Goal: Information Seeking & Learning: Learn about a topic

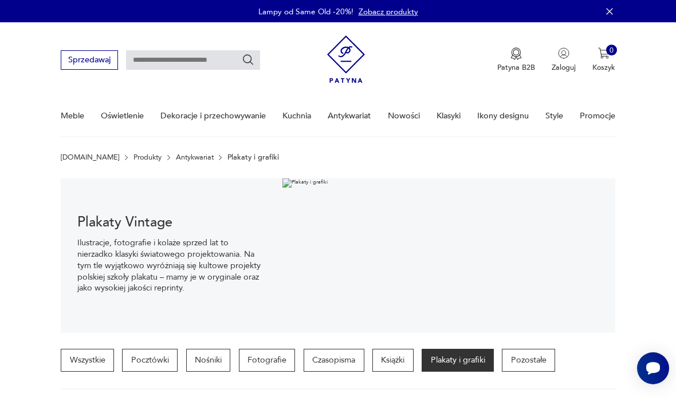
click at [176, 156] on link "Antykwariat" at bounding box center [195, 157] width 38 height 8
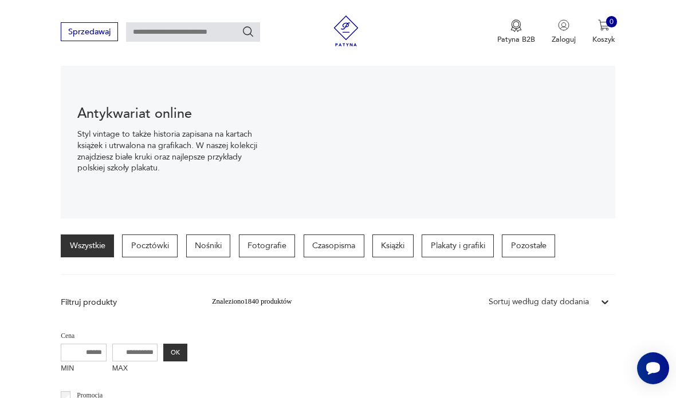
scroll to position [116, 0]
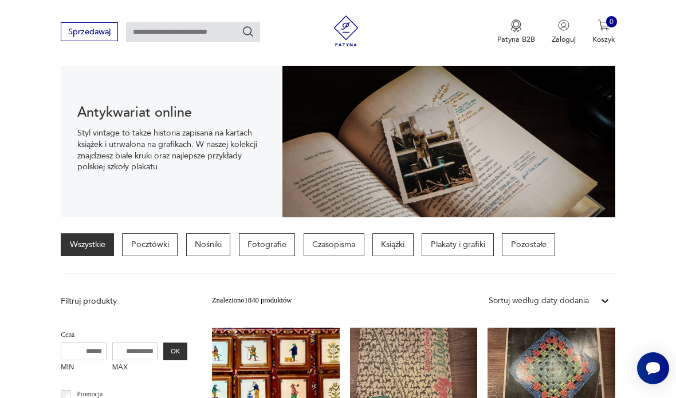
click at [467, 247] on p "Plakaty i grafiki" at bounding box center [457, 245] width 72 height 23
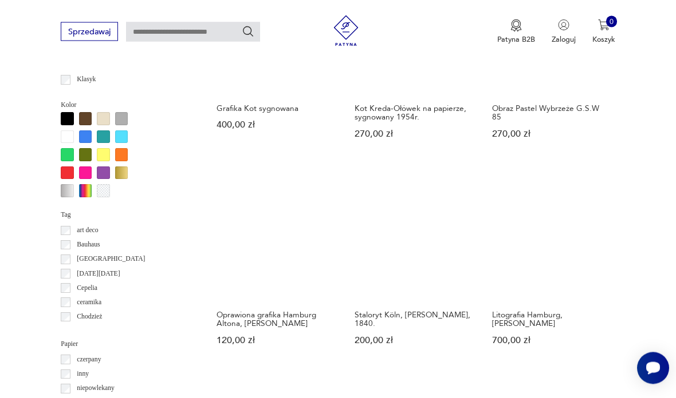
scroll to position [906, 0]
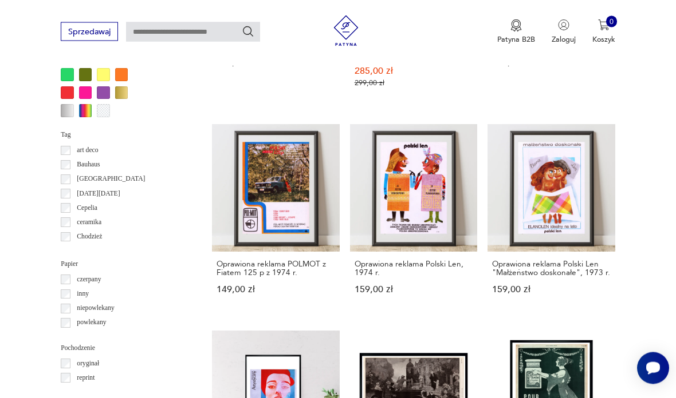
scroll to position [986, 0]
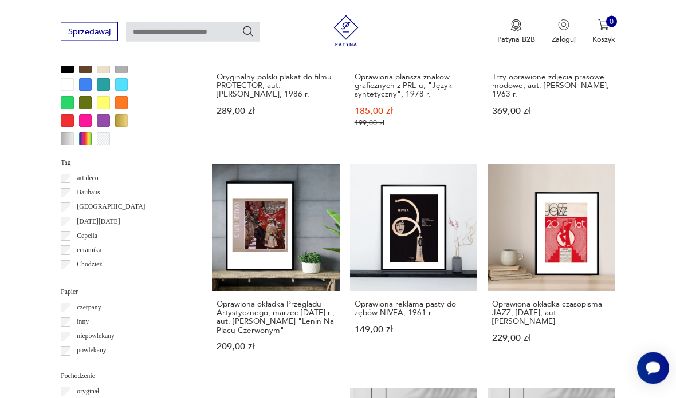
scroll to position [962, 0]
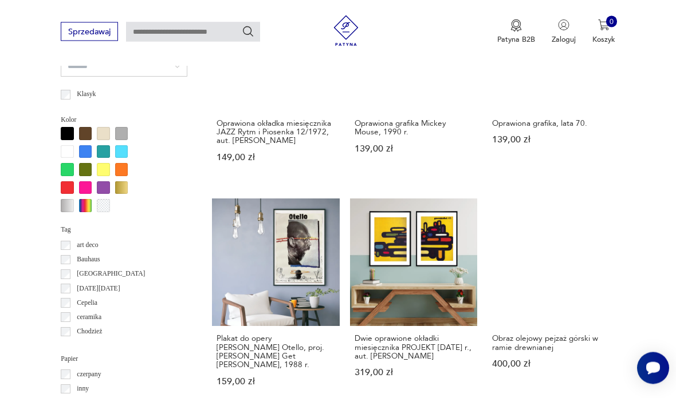
scroll to position [893, 0]
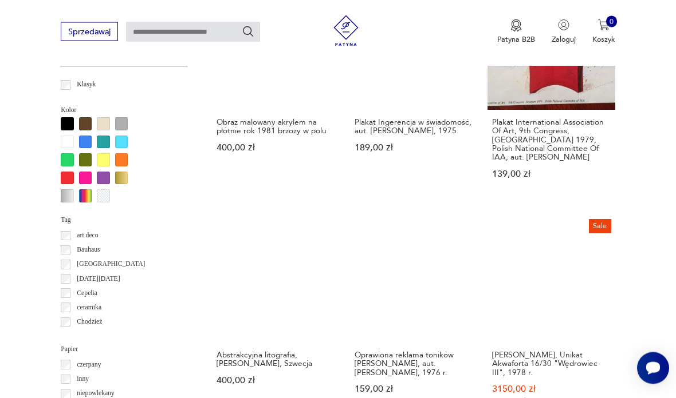
scroll to position [901, 0]
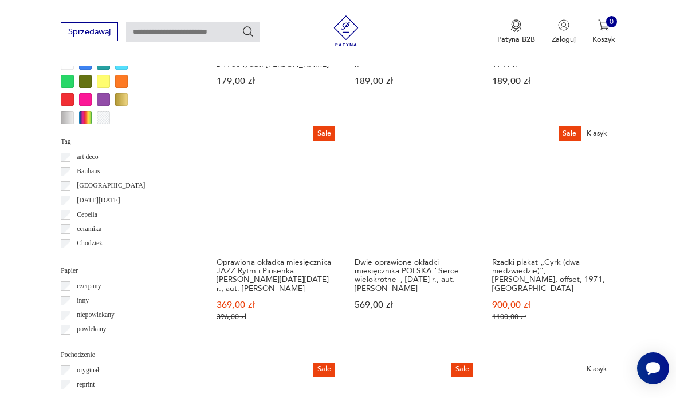
scroll to position [983, 0]
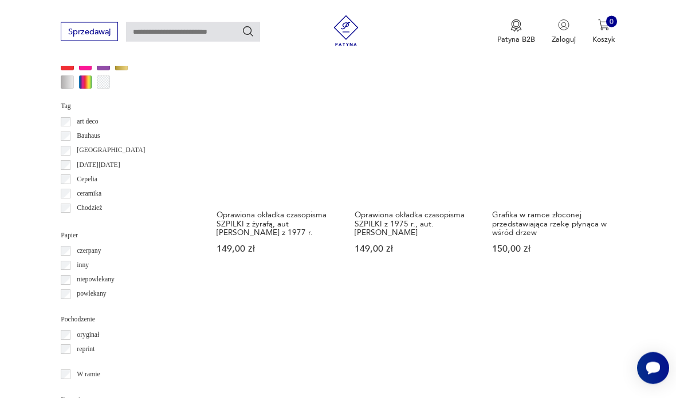
scroll to position [1077, 0]
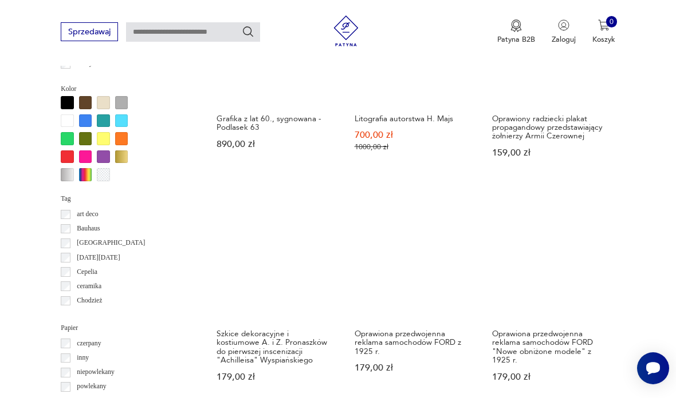
scroll to position [948, 0]
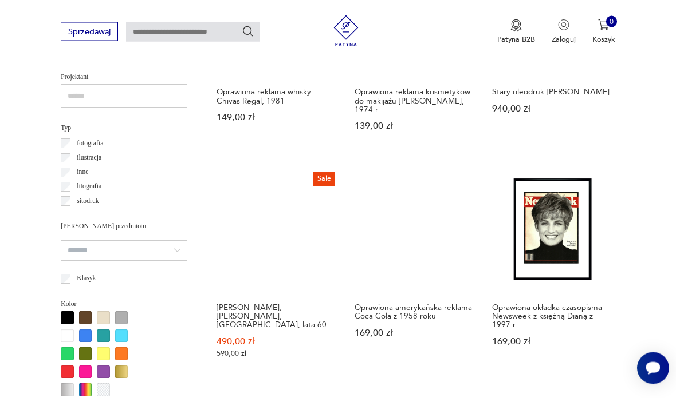
scroll to position [708, 0]
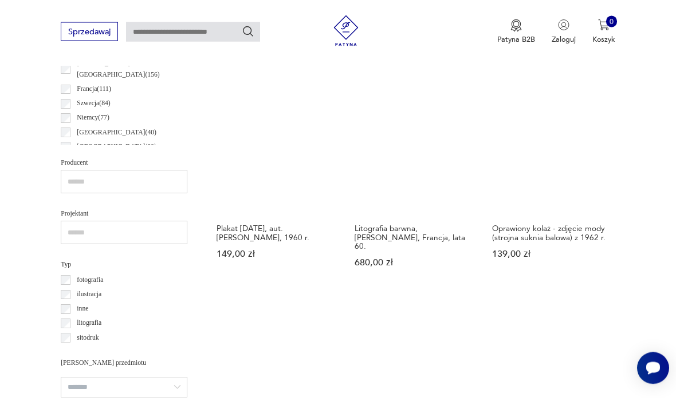
scroll to position [578, 0]
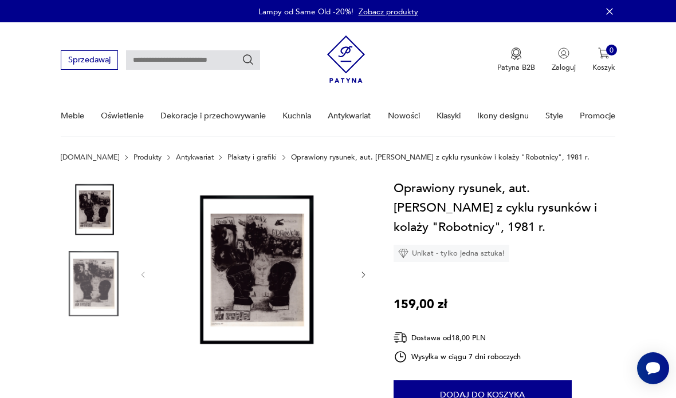
click at [251, 289] on img at bounding box center [252, 274] width 191 height 191
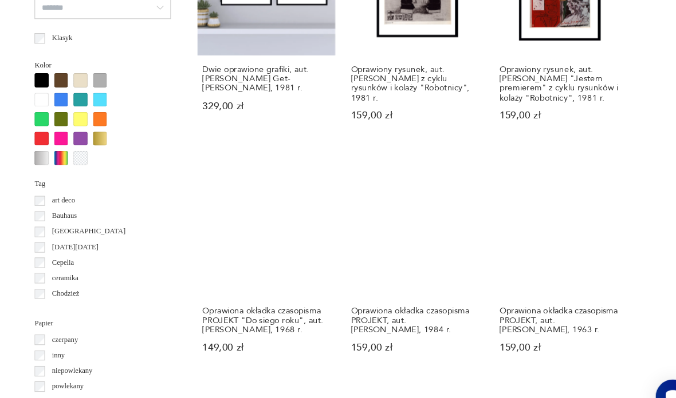
scroll to position [971, 0]
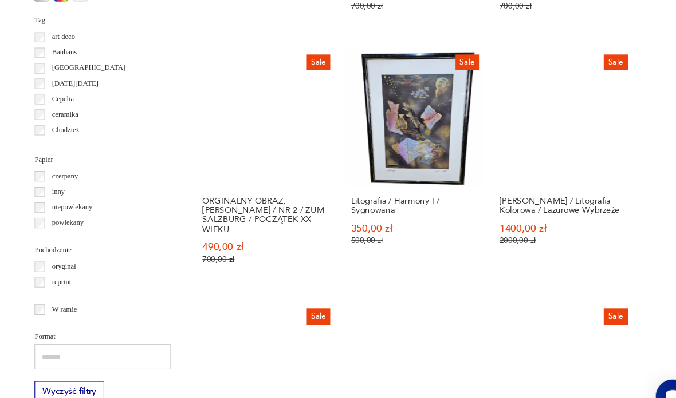
scroll to position [1102, 0]
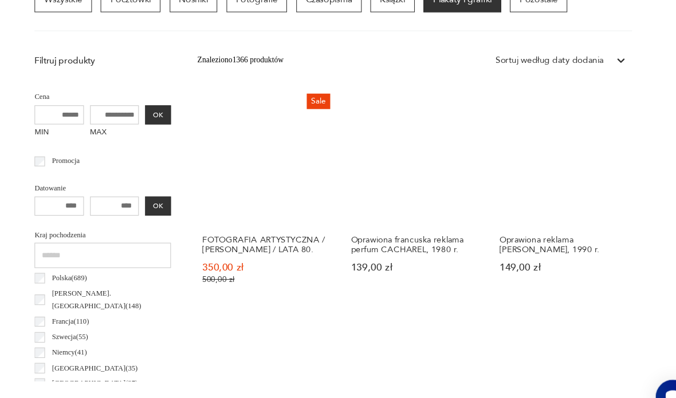
scroll to position [349, 0]
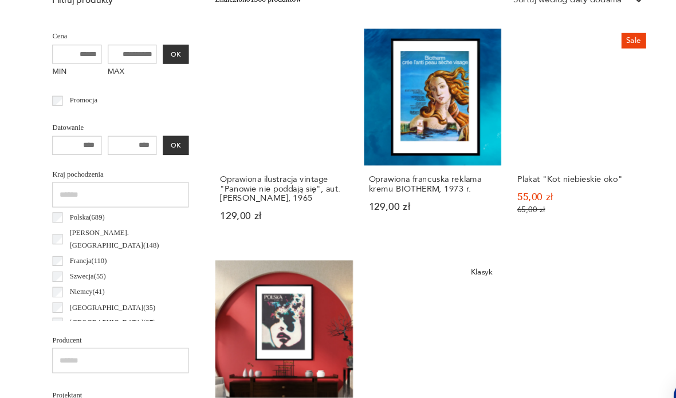
scroll to position [465, 0]
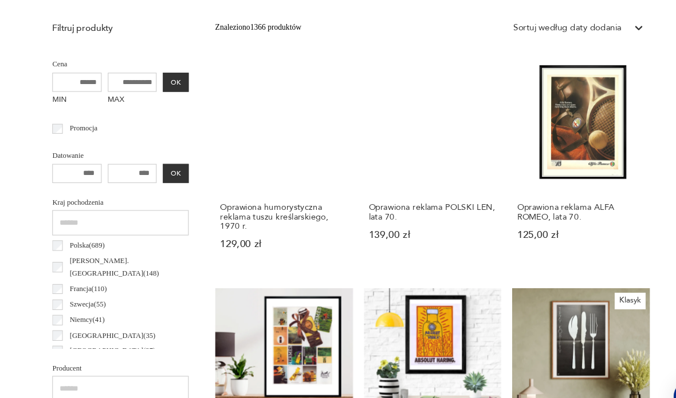
scroll to position [390, 0]
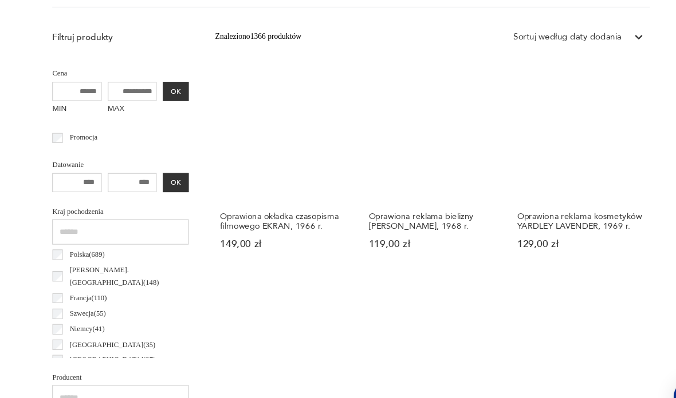
scroll to position [381, 0]
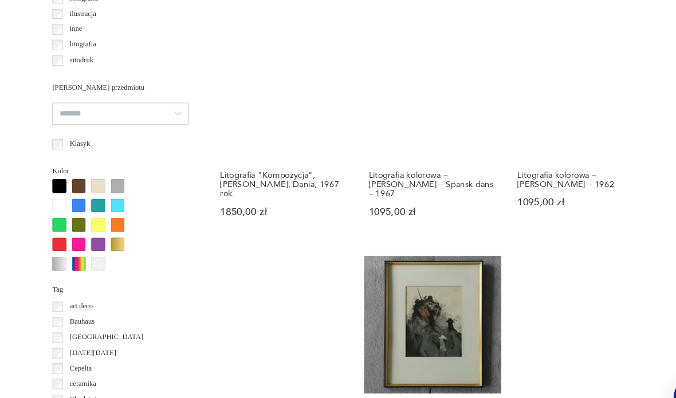
scroll to position [852, 0]
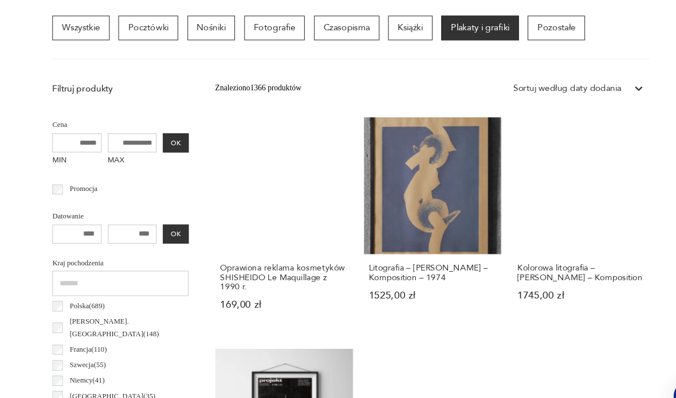
scroll to position [274, 0]
